Goal: Navigation & Orientation: Find specific page/section

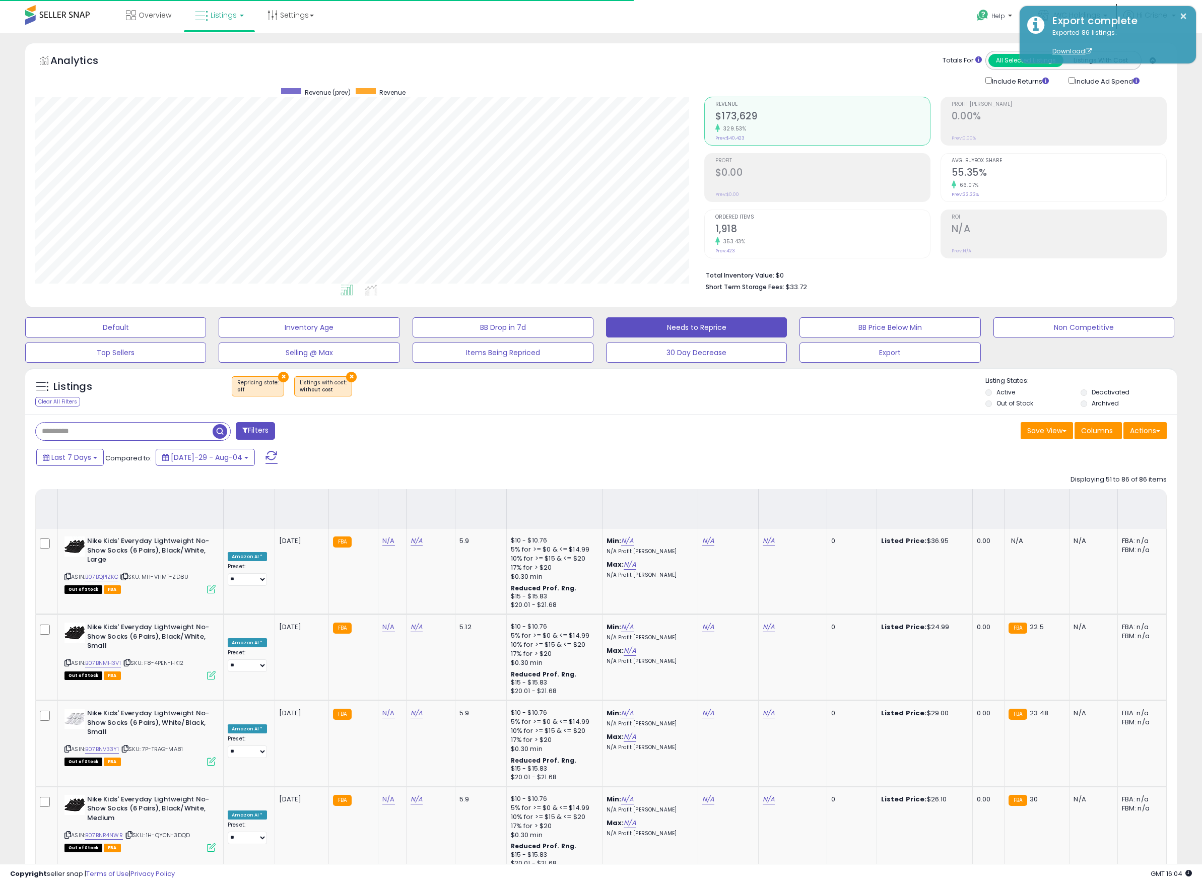
select select "**"
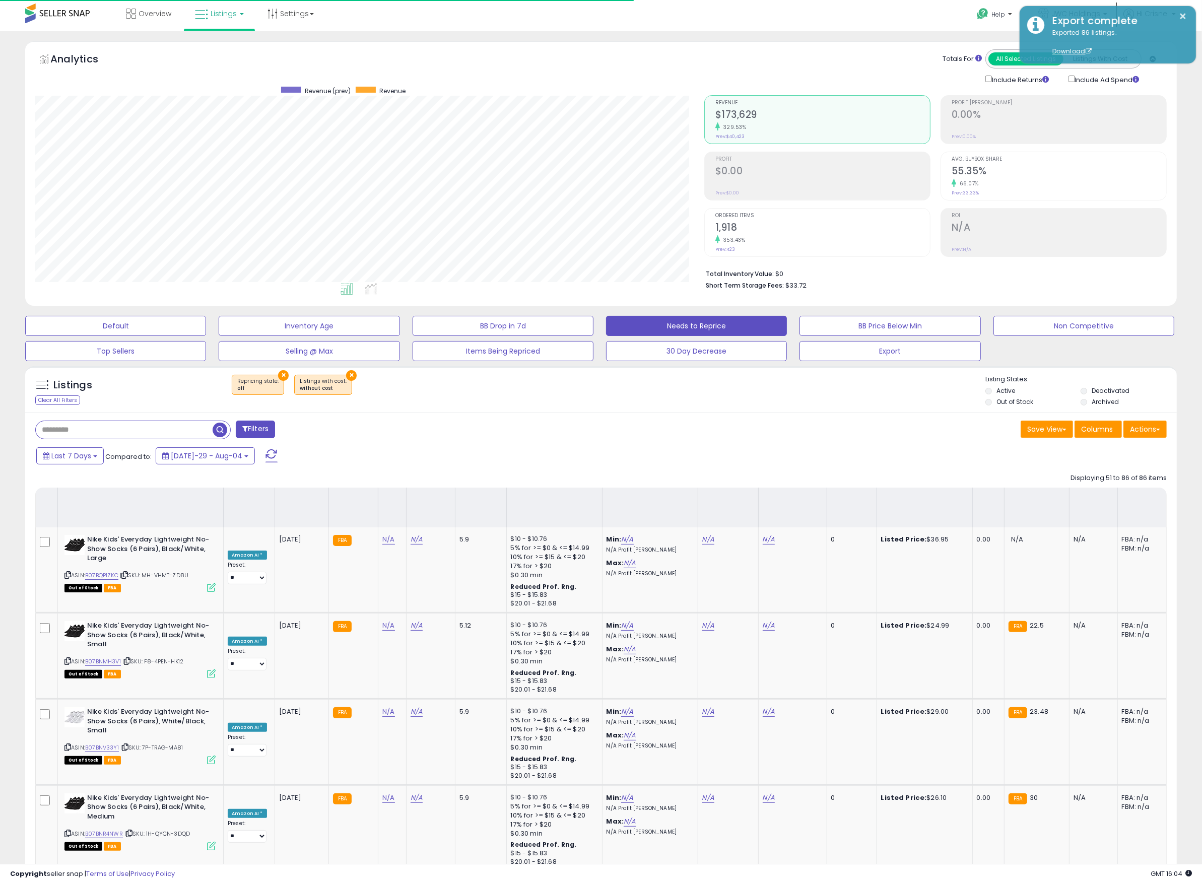
scroll to position [207, 669]
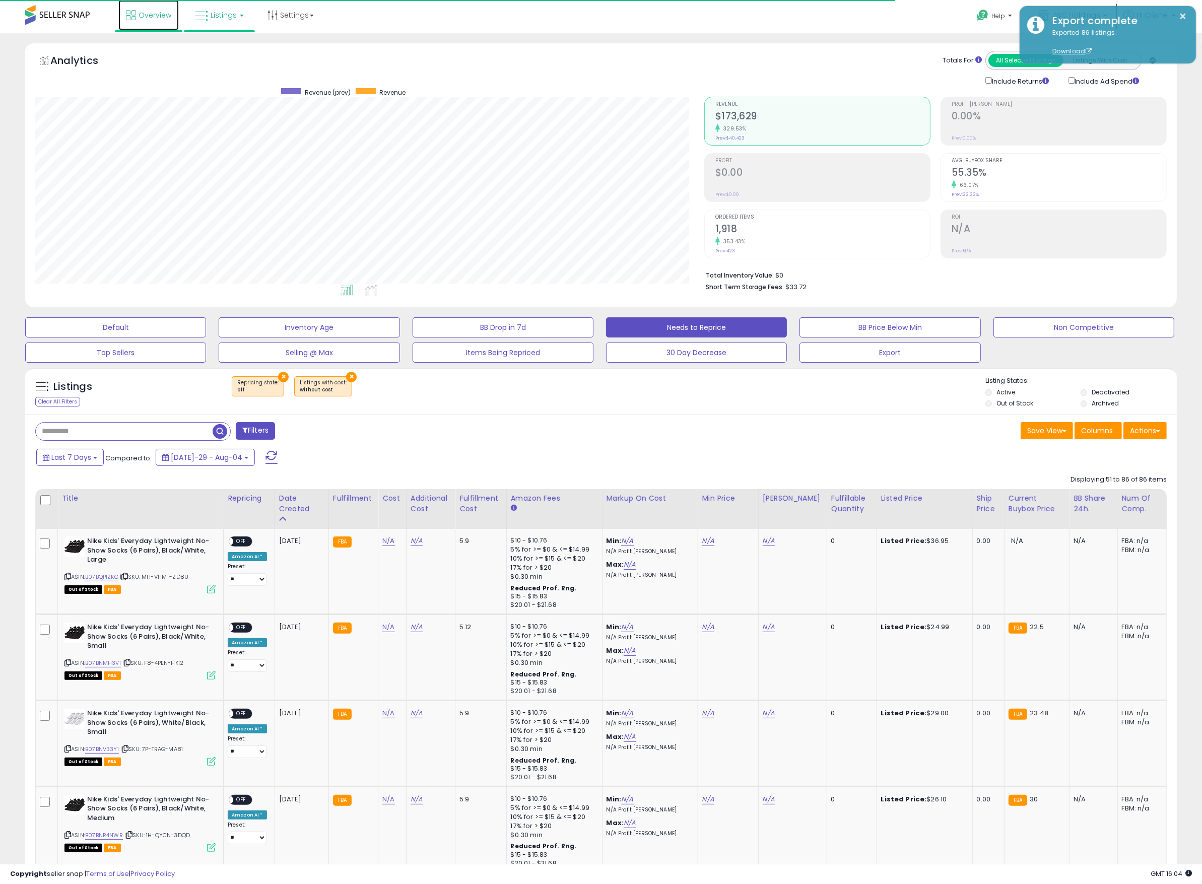
click at [146, 11] on span "Overview" at bounding box center [155, 15] width 33 height 10
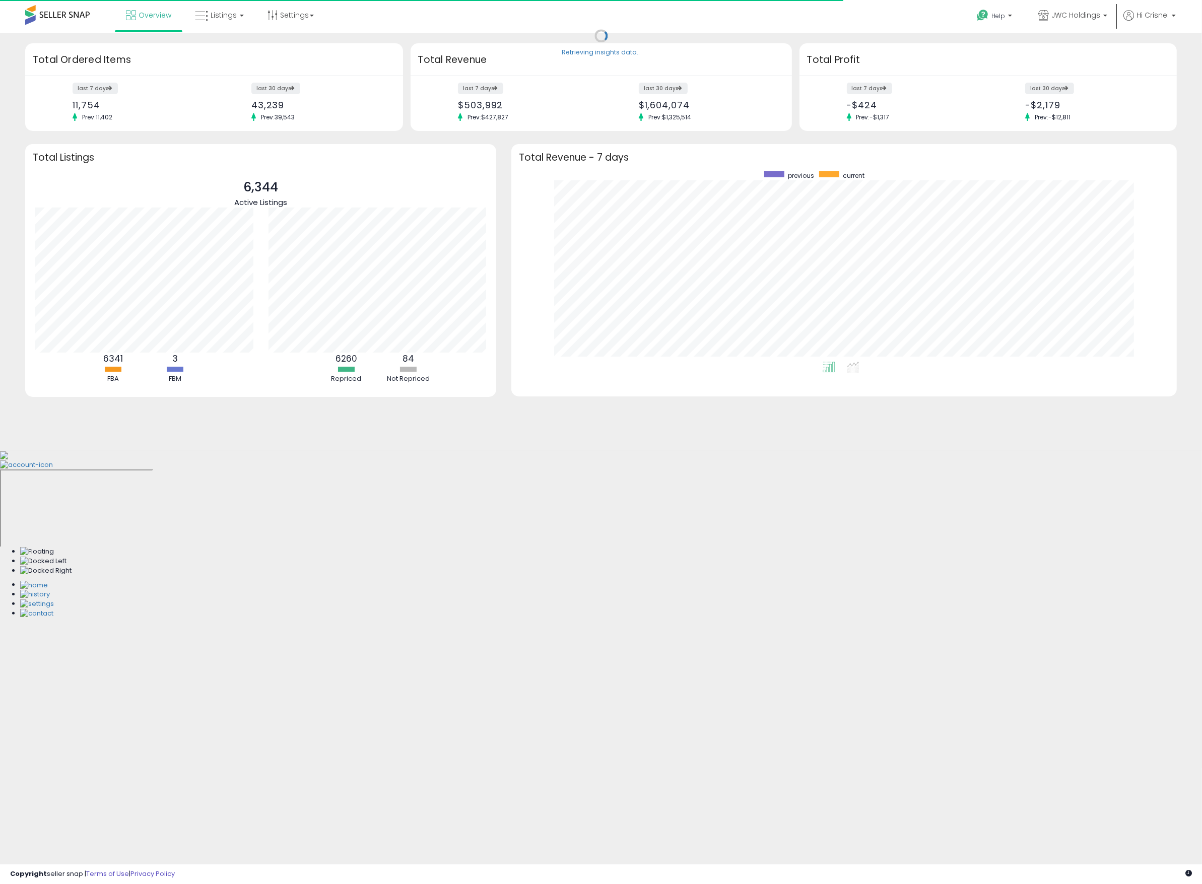
scroll to position [190, 646]
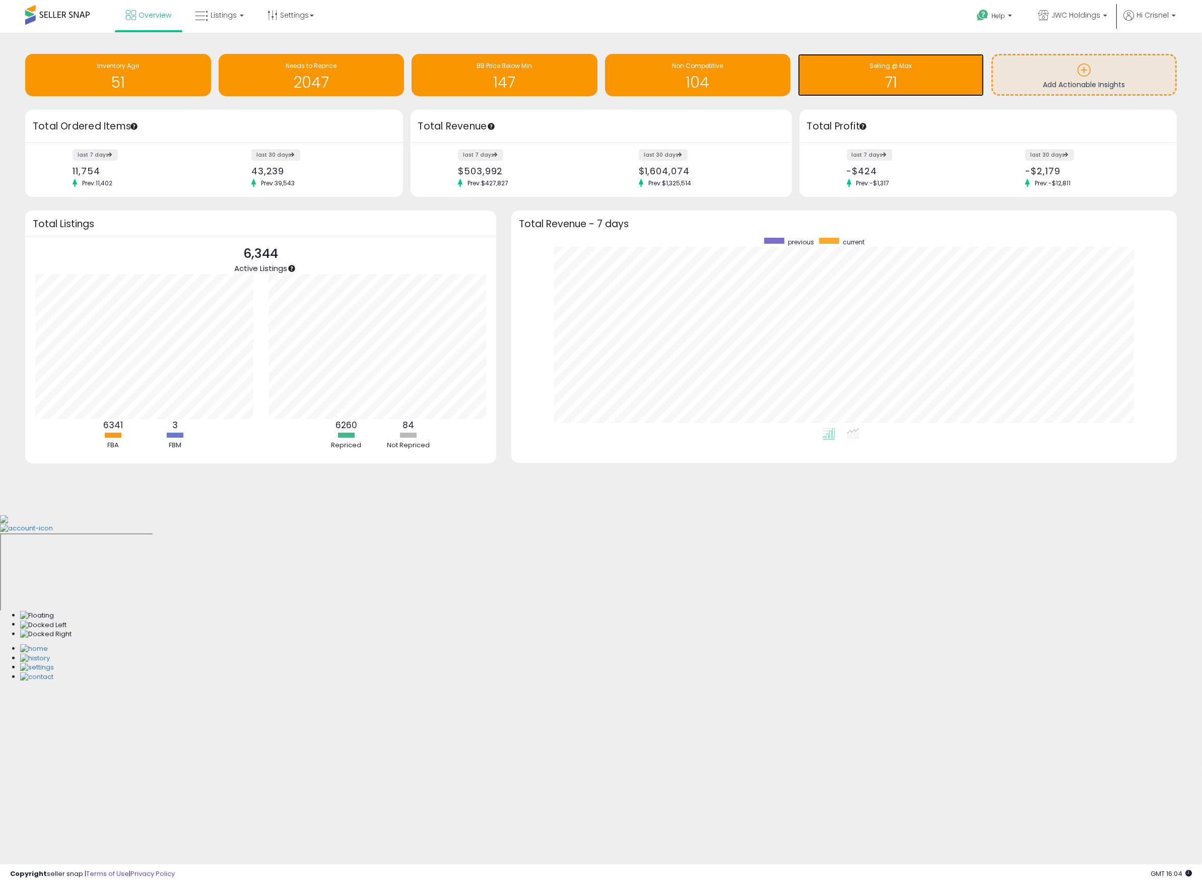
click at [904, 75] on h1 "71" at bounding box center [891, 82] width 176 height 17
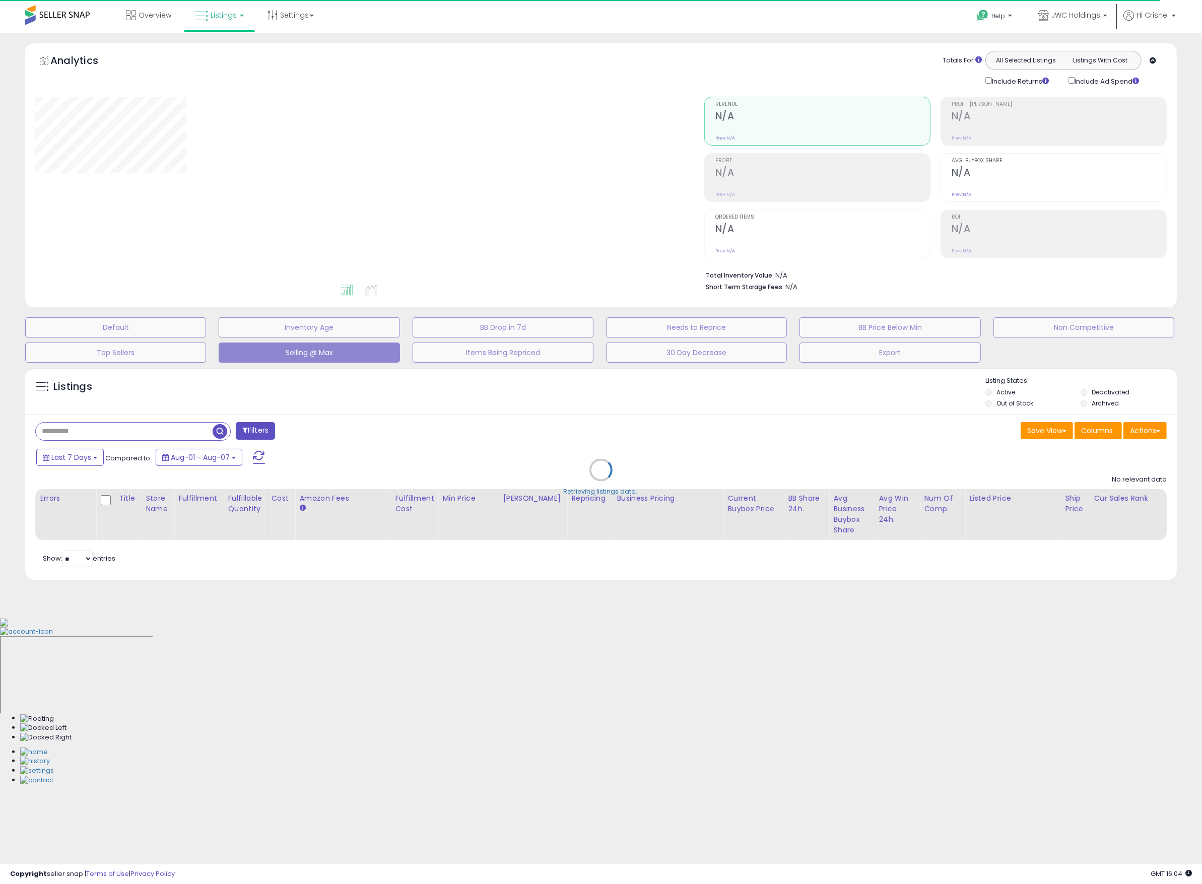
select select "**"
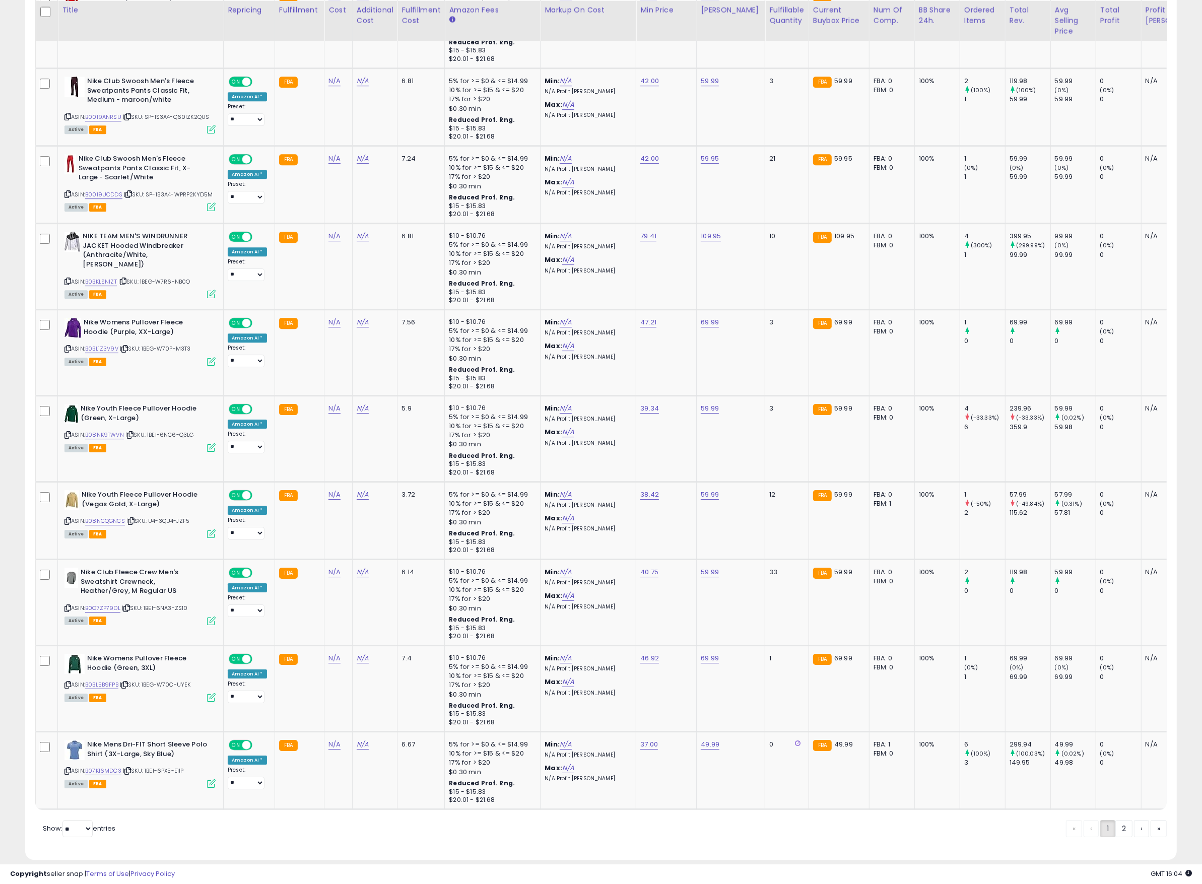
scroll to position [0, 7]
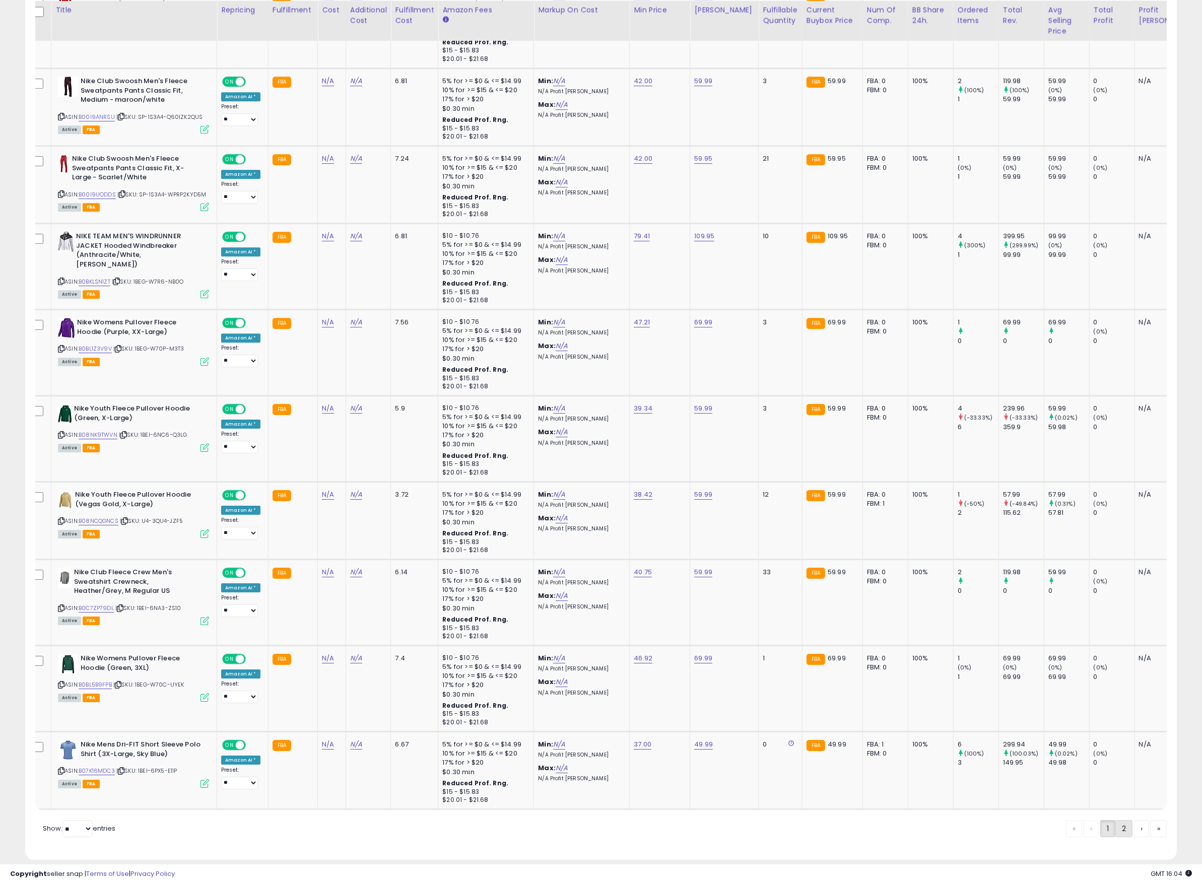
click at [1151, 820] on link "2" at bounding box center [1159, 828] width 16 height 17
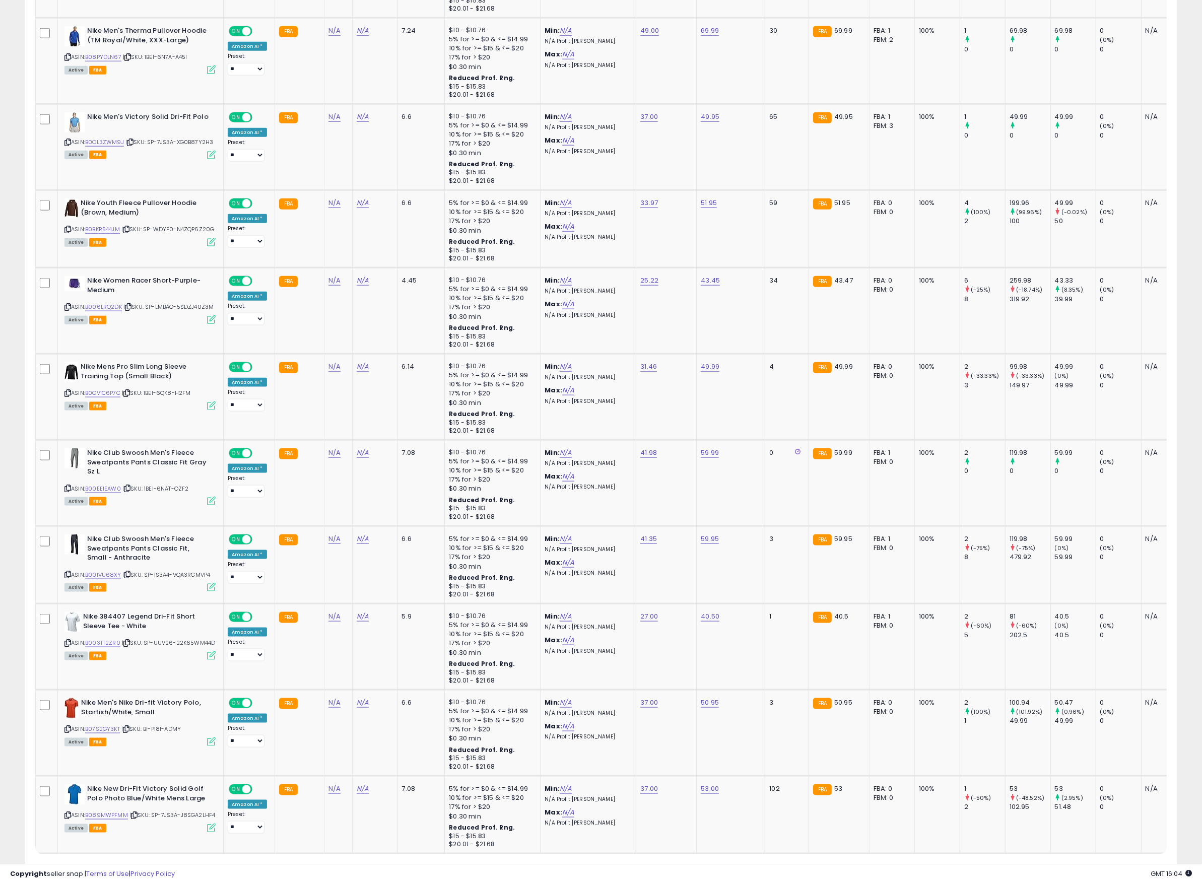
scroll to position [0, 0]
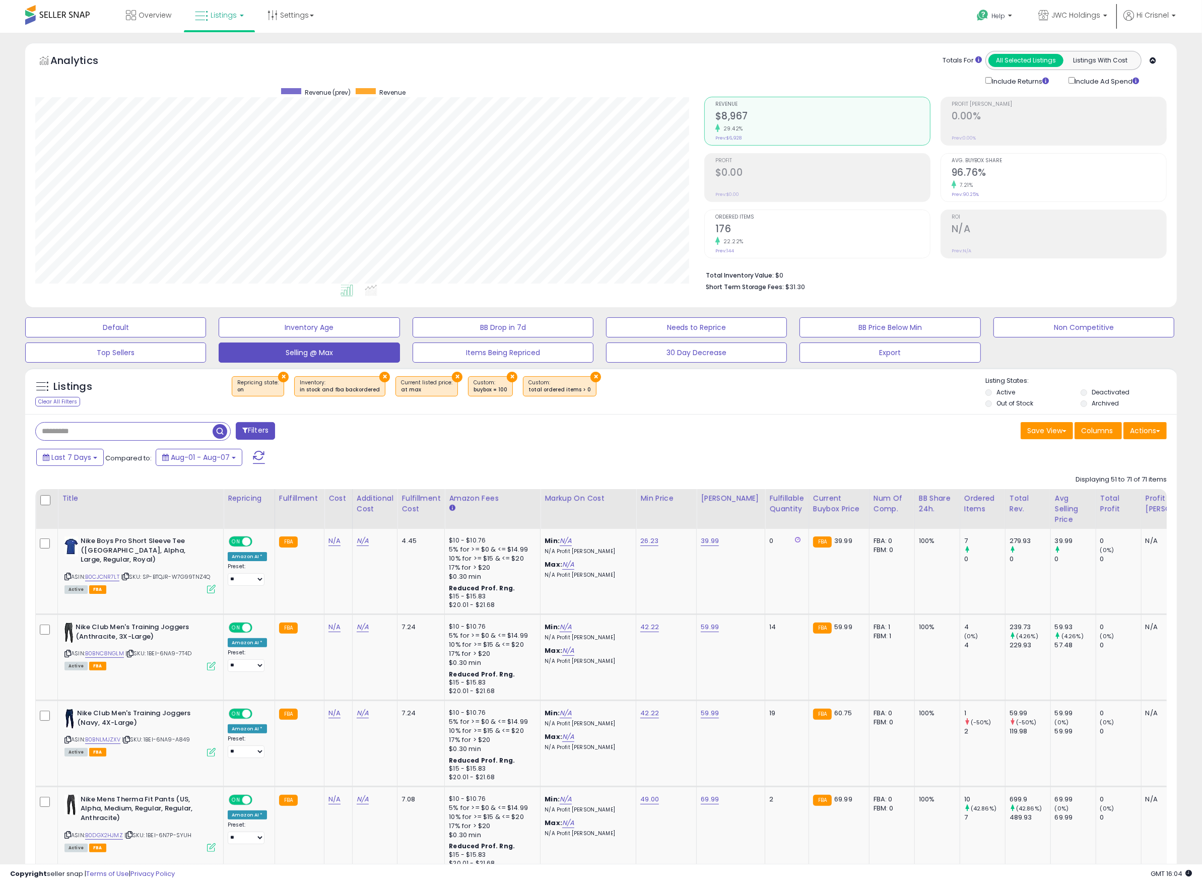
click at [664, 465] on div "Last 7 Days Compared to: Aug-01 - Aug-07" at bounding box center [458, 459] width 849 height 23
click at [149, 14] on span "Overview" at bounding box center [155, 15] width 33 height 10
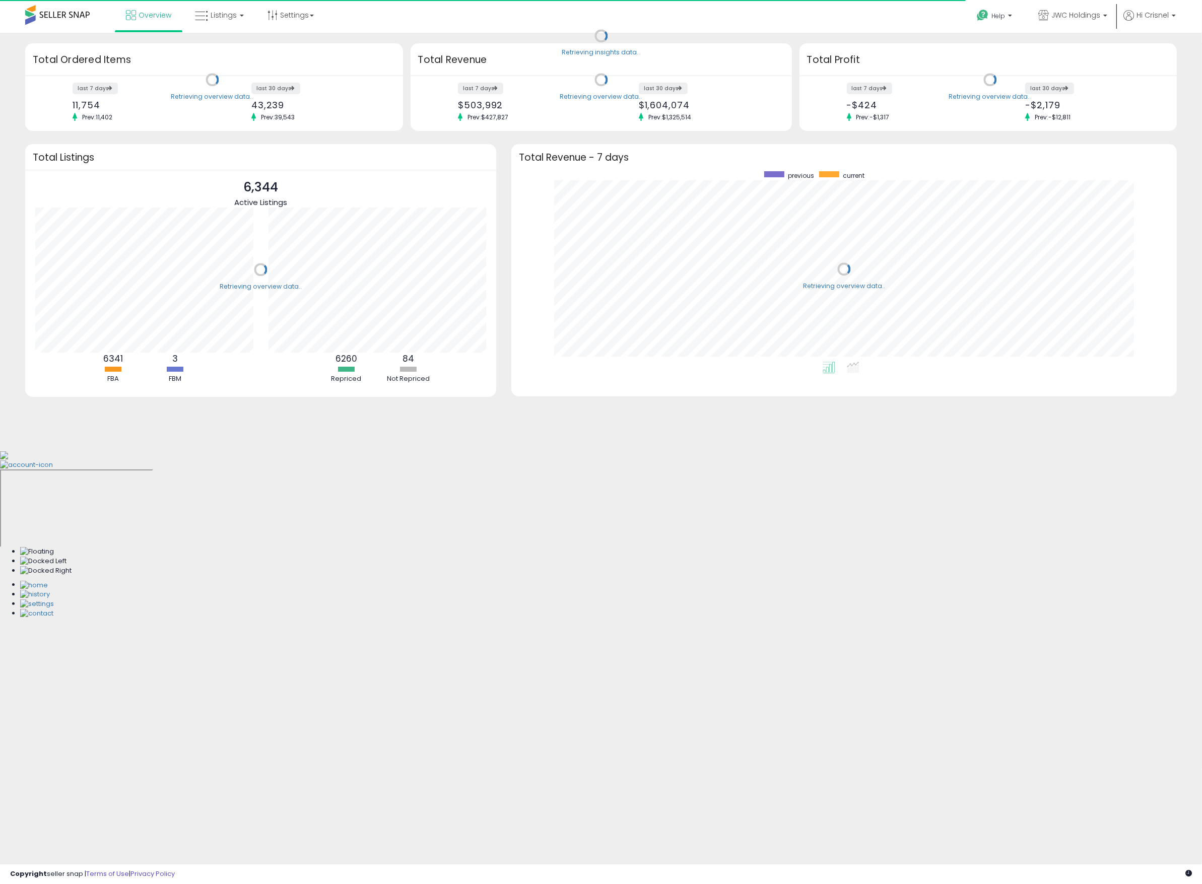
scroll to position [190, 646]
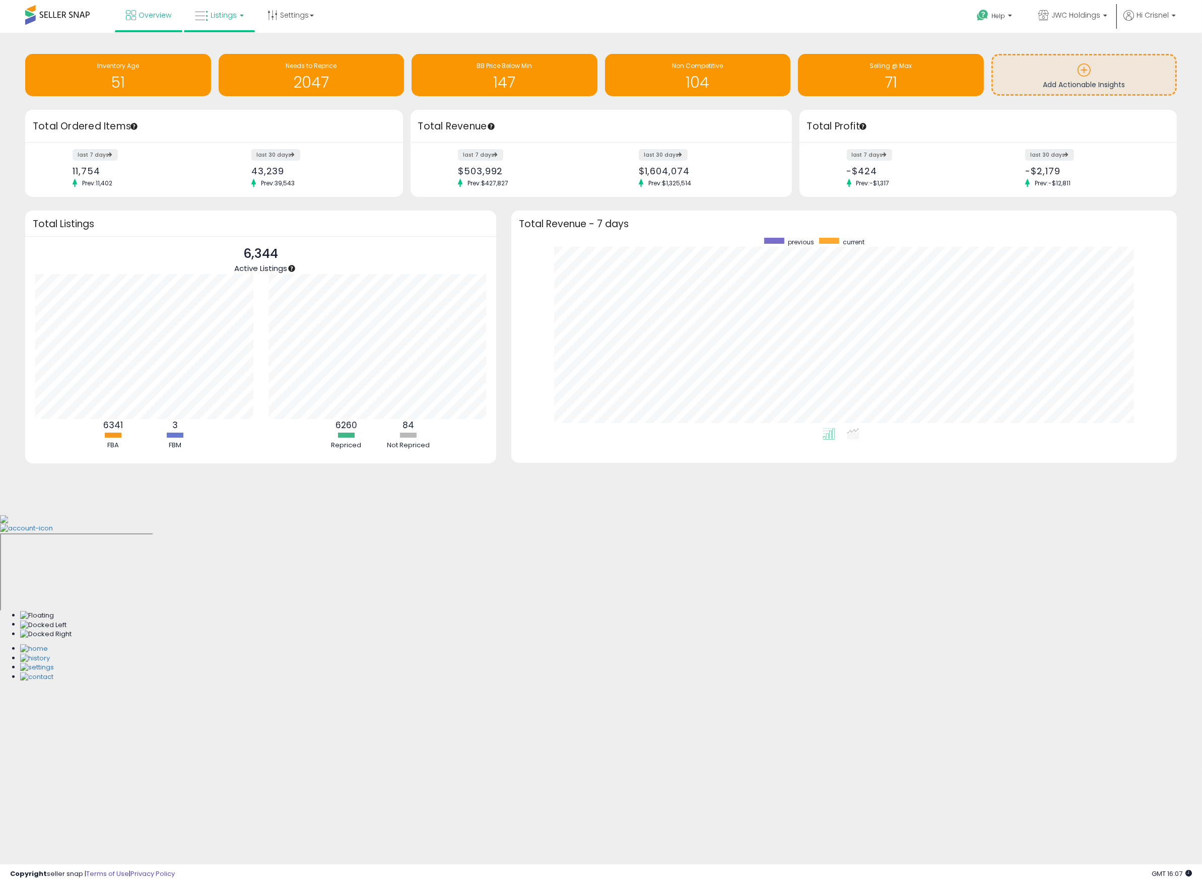
click at [202, 12] on icon at bounding box center [201, 16] width 13 height 13
click at [393, 16] on div "Overview Listings" at bounding box center [390, 21] width 796 height 43
